Goal: Task Accomplishment & Management: Manage account settings

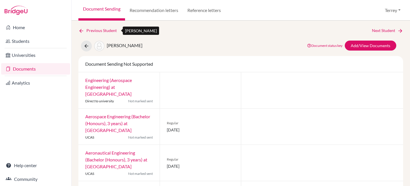
click at [81, 31] on icon at bounding box center [81, 31] width 6 height 6
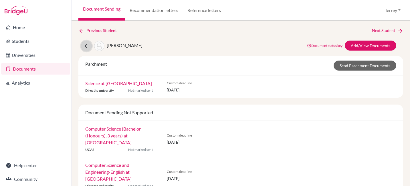
click at [86, 46] on icon at bounding box center [87, 46] width 6 height 6
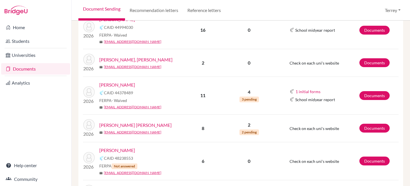
scroll to position [281, 0]
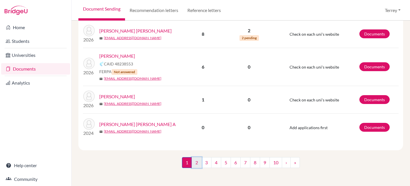
click at [196, 161] on link "2" at bounding box center [197, 162] width 10 height 11
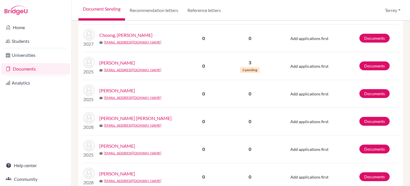
scroll to position [536, 0]
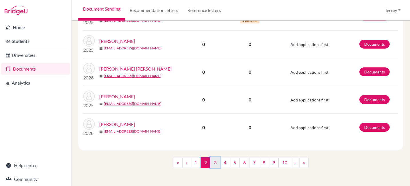
click at [210, 164] on link "3" at bounding box center [215, 162] width 10 height 11
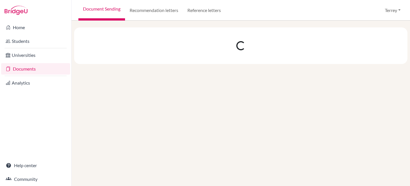
scroll to position [0, 0]
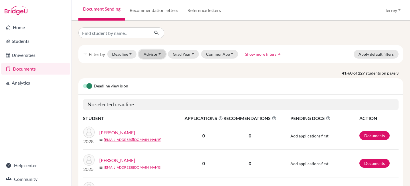
click at [162, 57] on button "Advisor" at bounding box center [152, 54] width 27 height 9
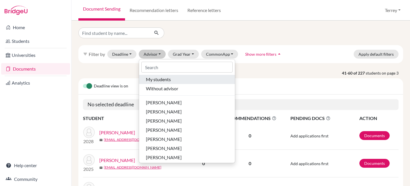
click at [160, 78] on span "My students" at bounding box center [158, 79] width 25 height 7
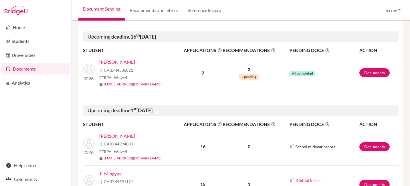
scroll to position [271, 0]
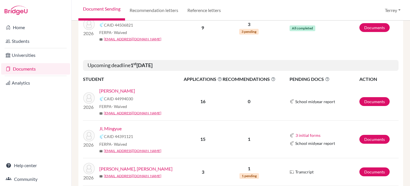
click at [114, 127] on link "Ji, Mingyue" at bounding box center [110, 128] width 22 height 7
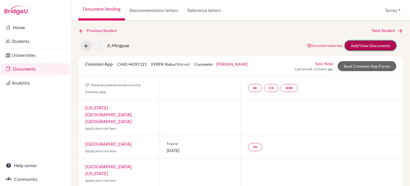
click at [363, 44] on link "Add/View Documents" at bounding box center [371, 46] width 52 height 10
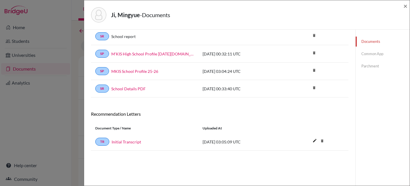
scroll to position [30, 0]
click at [372, 50] on link "Common App" at bounding box center [383, 54] width 54 height 10
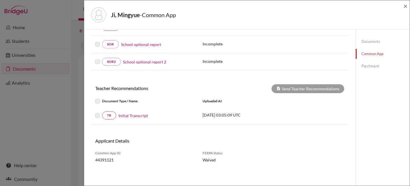
click at [367, 64] on link "Parchment" at bounding box center [383, 66] width 54 height 10
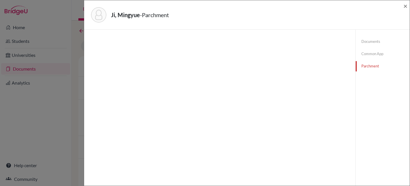
scroll to position [30, 0]
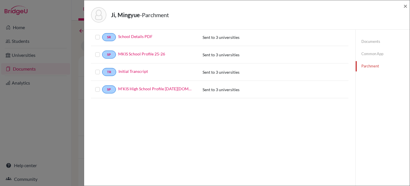
click at [367, 43] on link "Documents" at bounding box center [383, 42] width 54 height 10
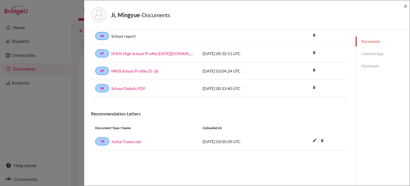
click at [366, 53] on link "Common App" at bounding box center [383, 54] width 54 height 10
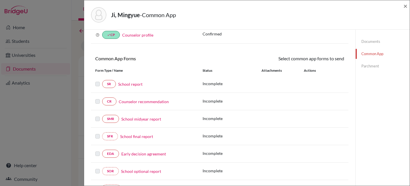
click at [368, 63] on link "Parchment" at bounding box center [383, 66] width 54 height 10
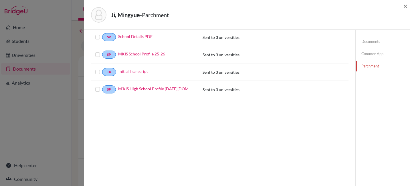
click at [50, 62] on div "Ji, Mingyue - Parchment × Documents Select a document to send Document Type / N…" at bounding box center [205, 93] width 410 height 186
click at [405, 5] on span "×" at bounding box center [406, 6] width 4 height 8
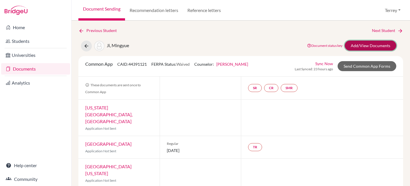
click at [357, 45] on link "Add/View Documents" at bounding box center [371, 46] width 52 height 10
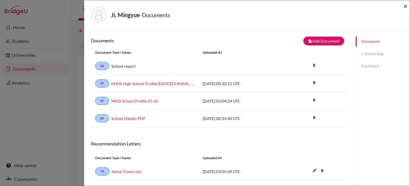
drag, startPoint x: 406, startPoint y: 5, endPoint x: 387, endPoint y: 9, distance: 18.6
click at [405, 5] on span "×" at bounding box center [406, 6] width 4 height 8
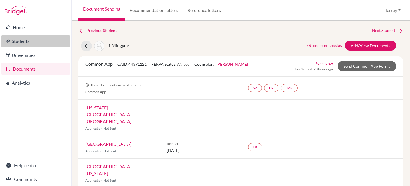
click at [30, 39] on link "Students" at bounding box center [35, 41] width 69 height 11
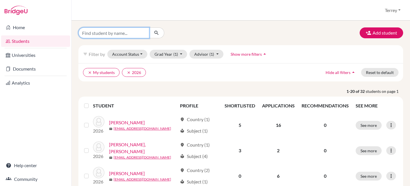
drag, startPoint x: 117, startPoint y: 33, endPoint x: 119, endPoint y: 30, distance: 3.3
click at [117, 31] on input "Find student by name..." at bounding box center [113, 32] width 71 height 11
type input "mingyue"
click button "submit" at bounding box center [156, 32] width 15 height 11
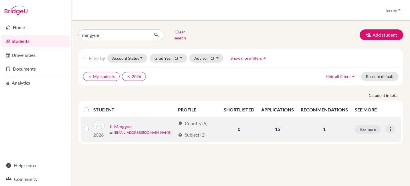
click at [125, 123] on link "Ji, Mingyue" at bounding box center [120, 126] width 22 height 7
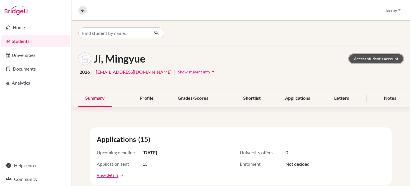
click at [375, 61] on link "Access student's account" at bounding box center [376, 58] width 54 height 9
